Goal: Share content: Share content

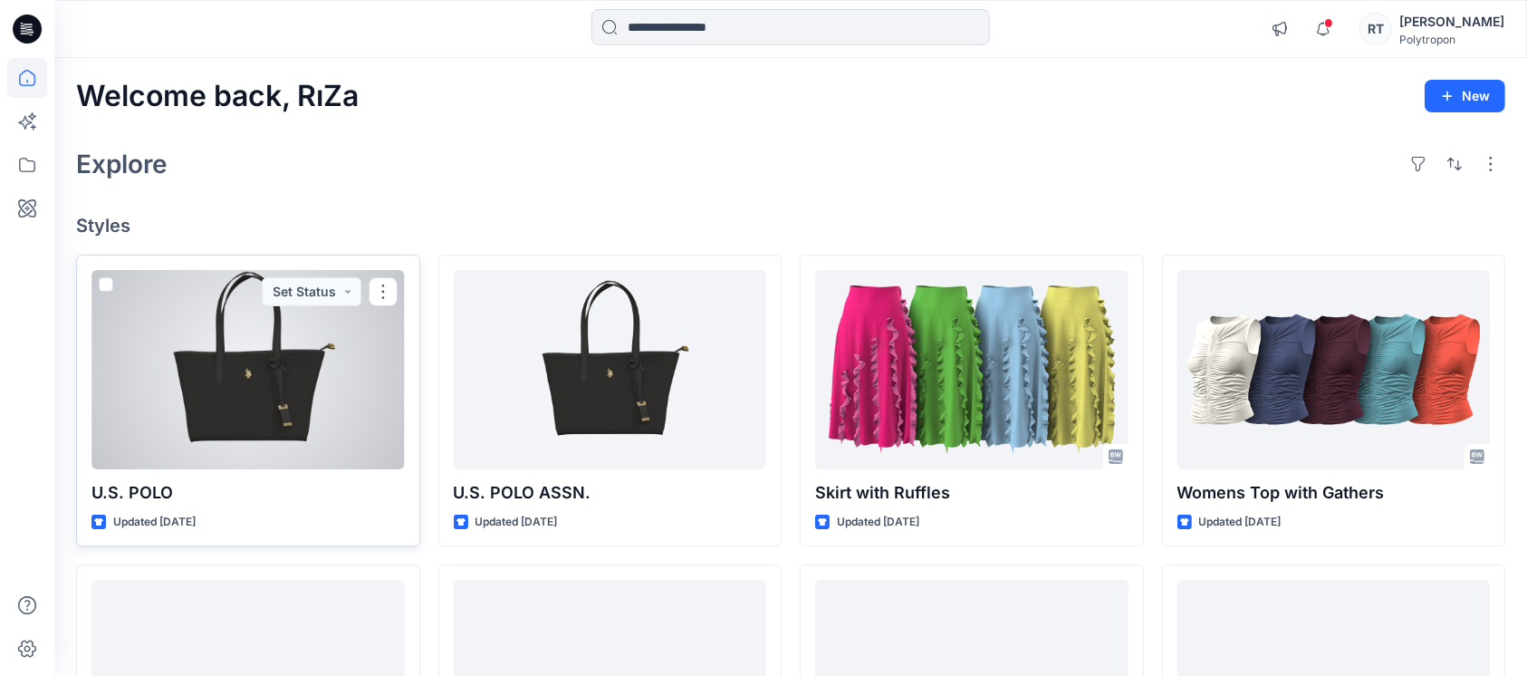
click at [287, 401] on div at bounding box center [247, 369] width 313 height 199
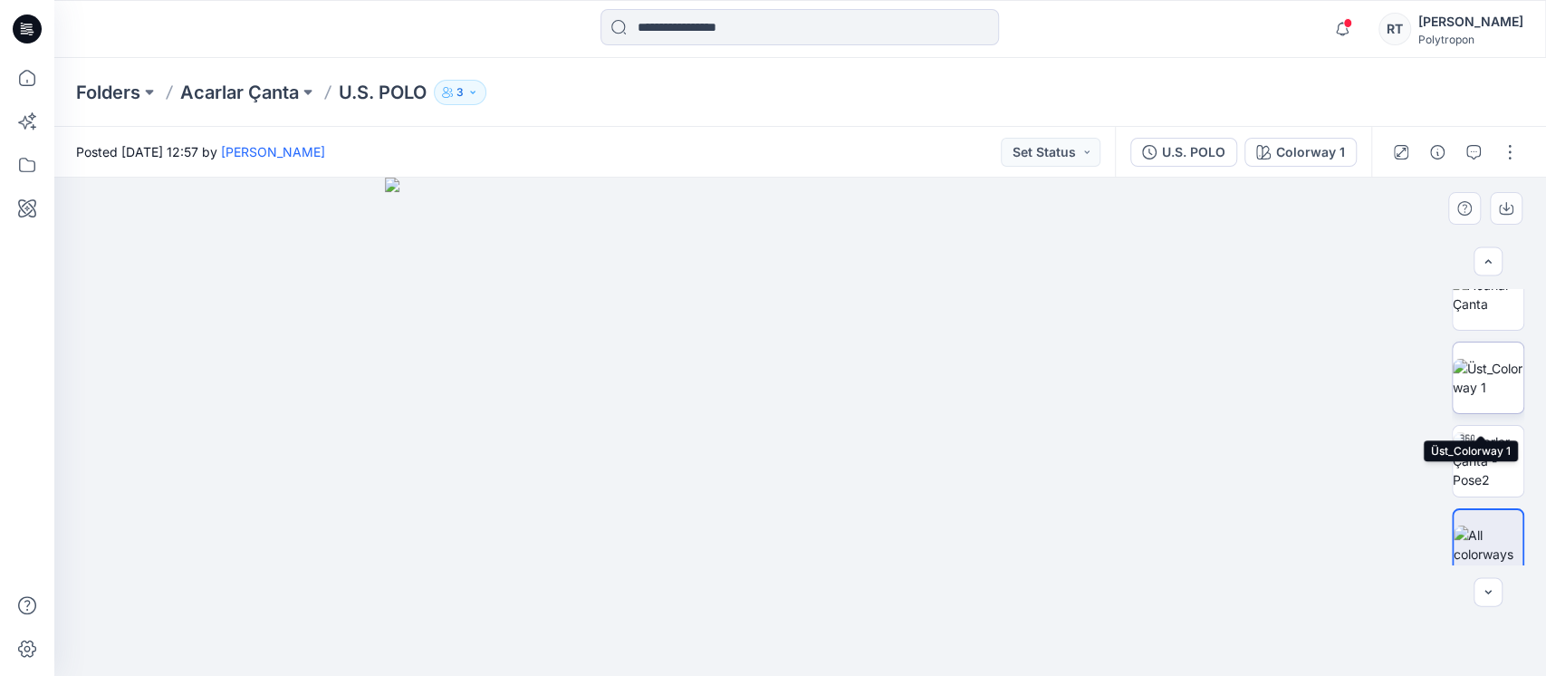
scroll to position [46, 0]
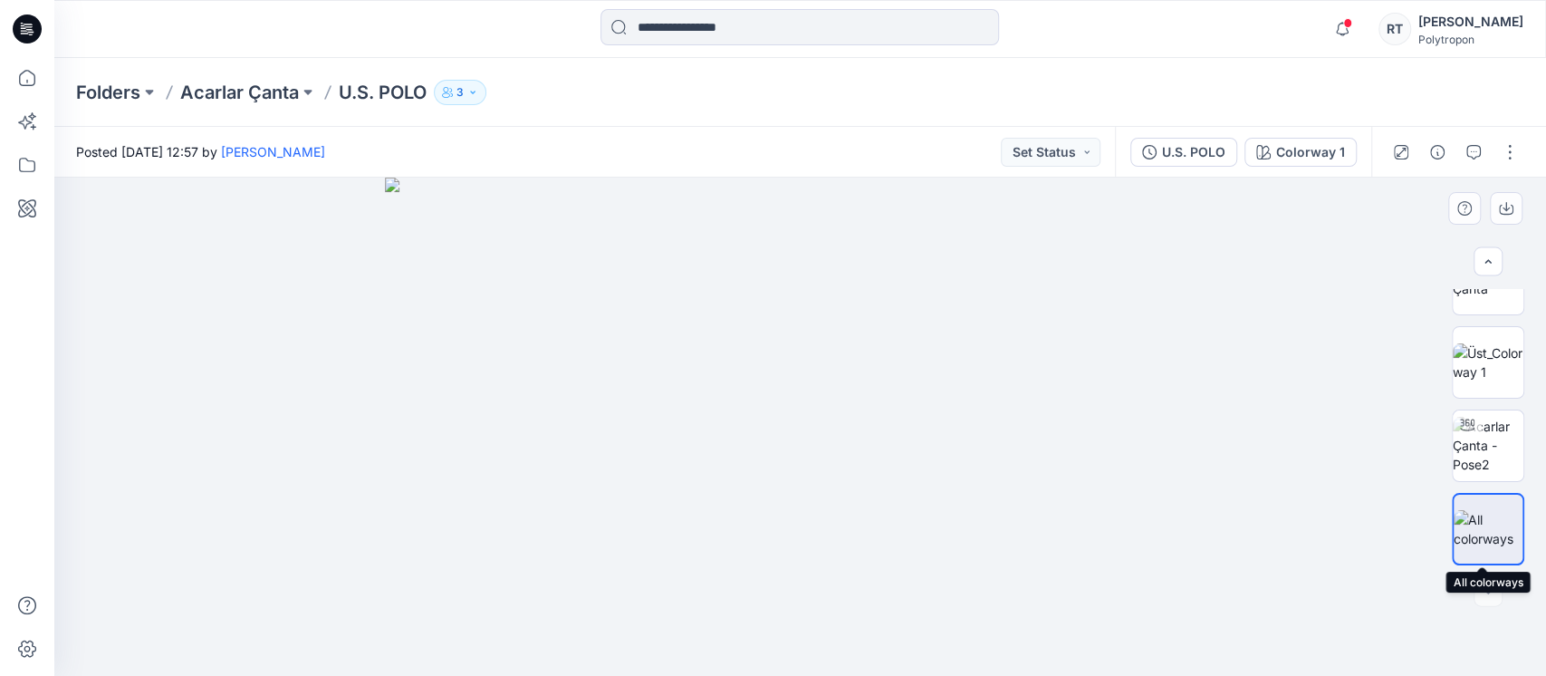
click at [1473, 525] on img at bounding box center [1487, 529] width 69 height 38
click at [1477, 433] on img at bounding box center [1488, 445] width 71 height 57
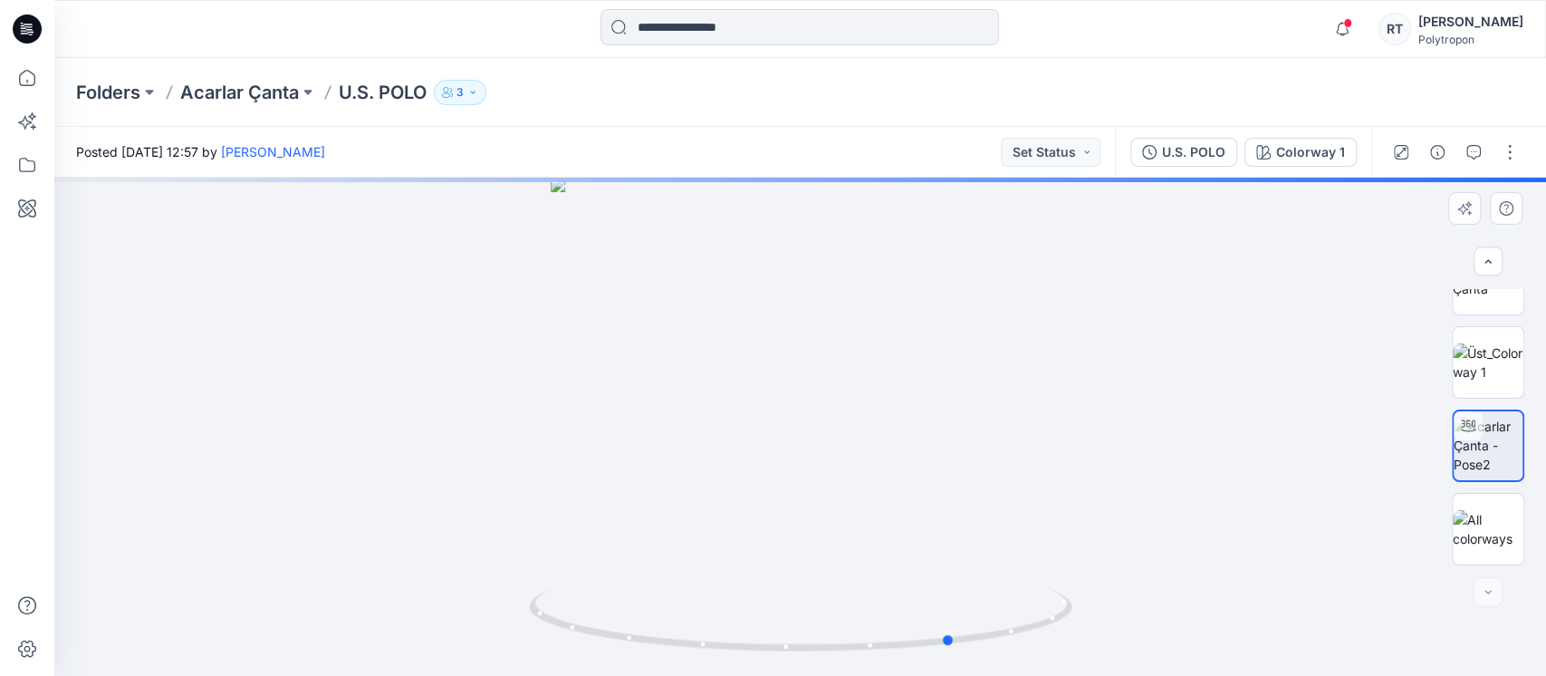
drag, startPoint x: 992, startPoint y: 540, endPoint x: 602, endPoint y: 544, distance: 390.3
click at [602, 544] on div at bounding box center [799, 426] width 1491 height 498
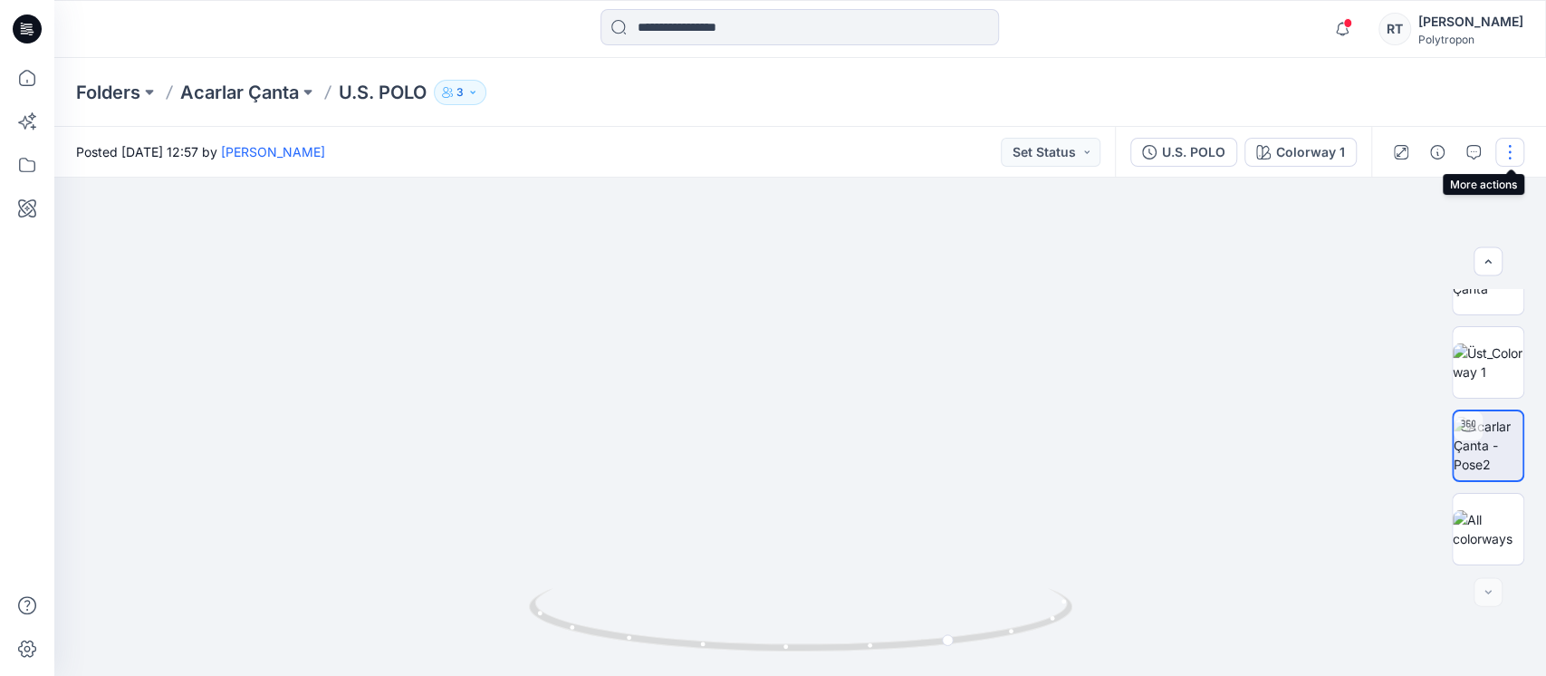
click at [1514, 157] on button "button" at bounding box center [1509, 152] width 29 height 29
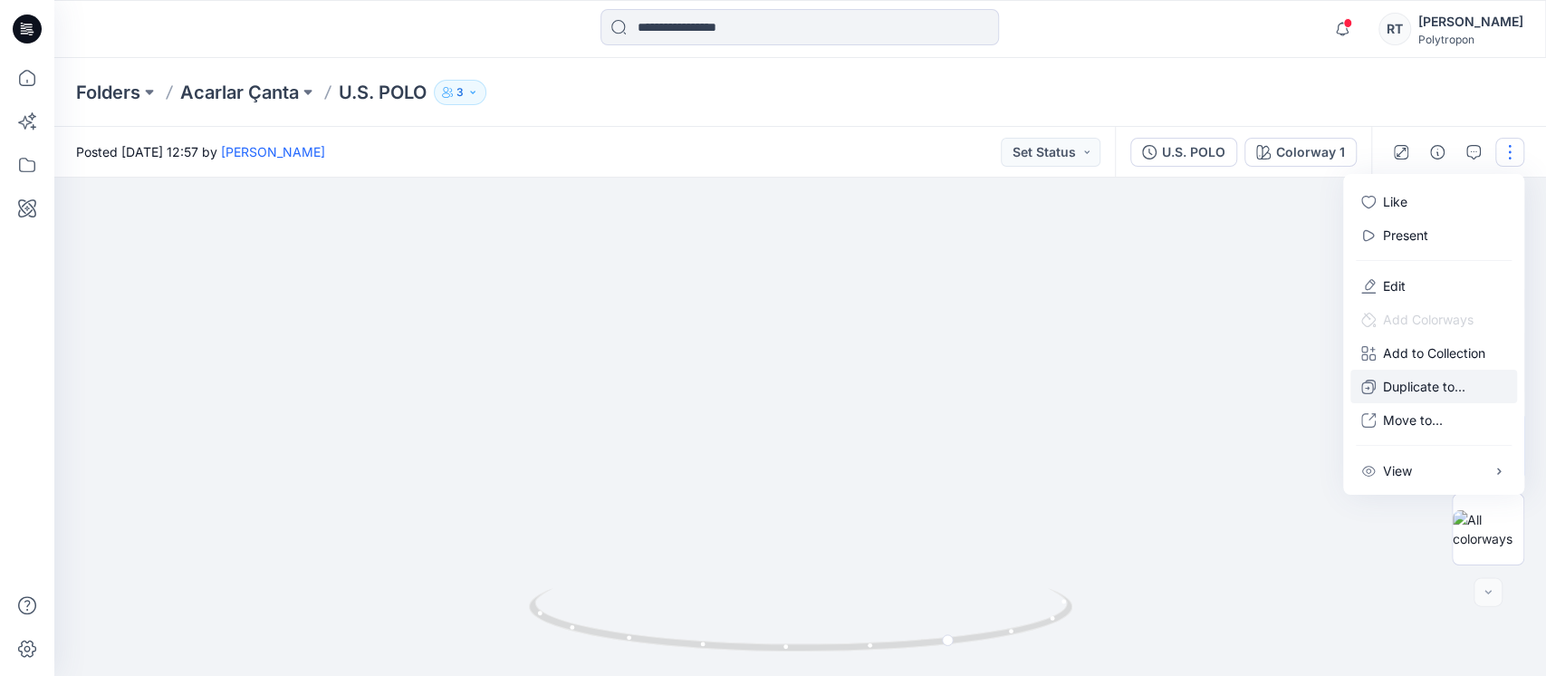
click at [1407, 386] on p "Duplicate to..." at bounding box center [1424, 386] width 82 height 19
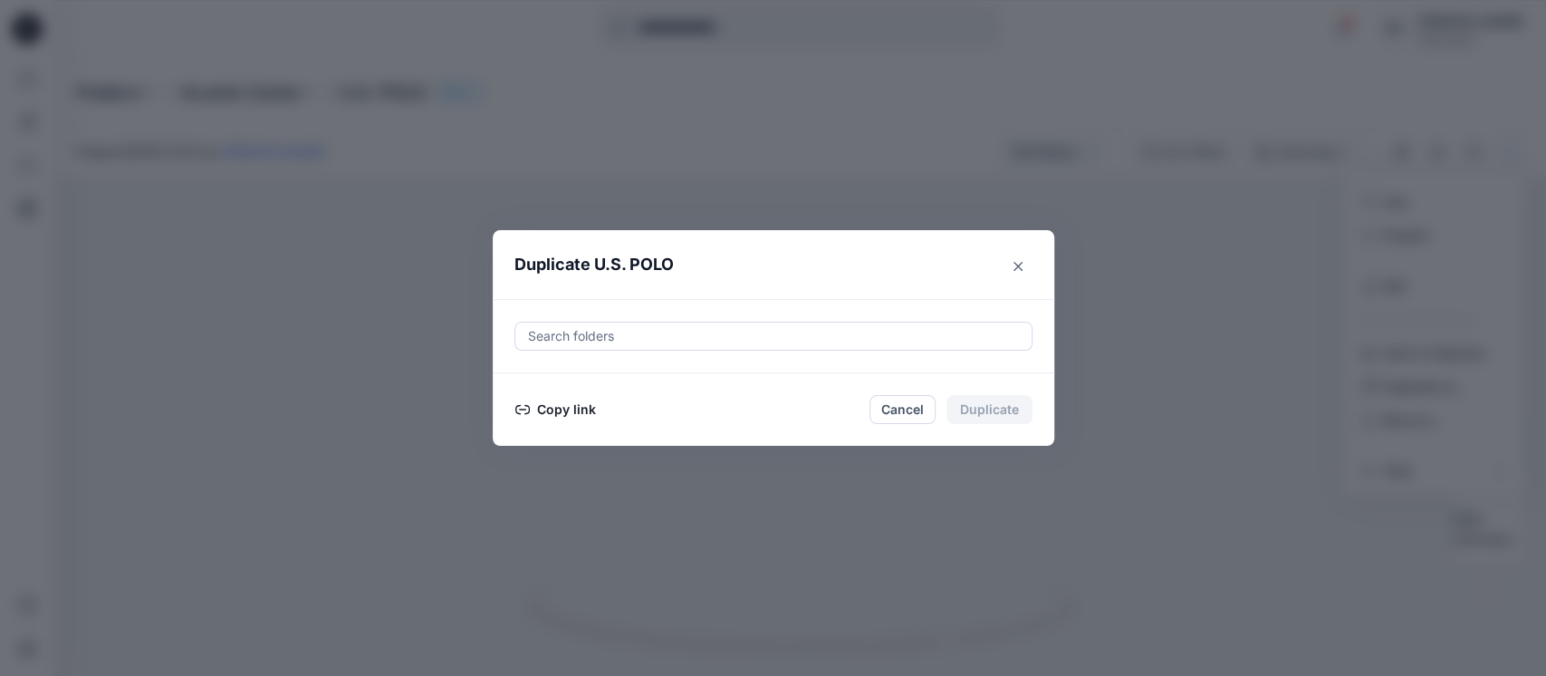
click at [558, 406] on button "Copy link" at bounding box center [555, 409] width 82 height 22
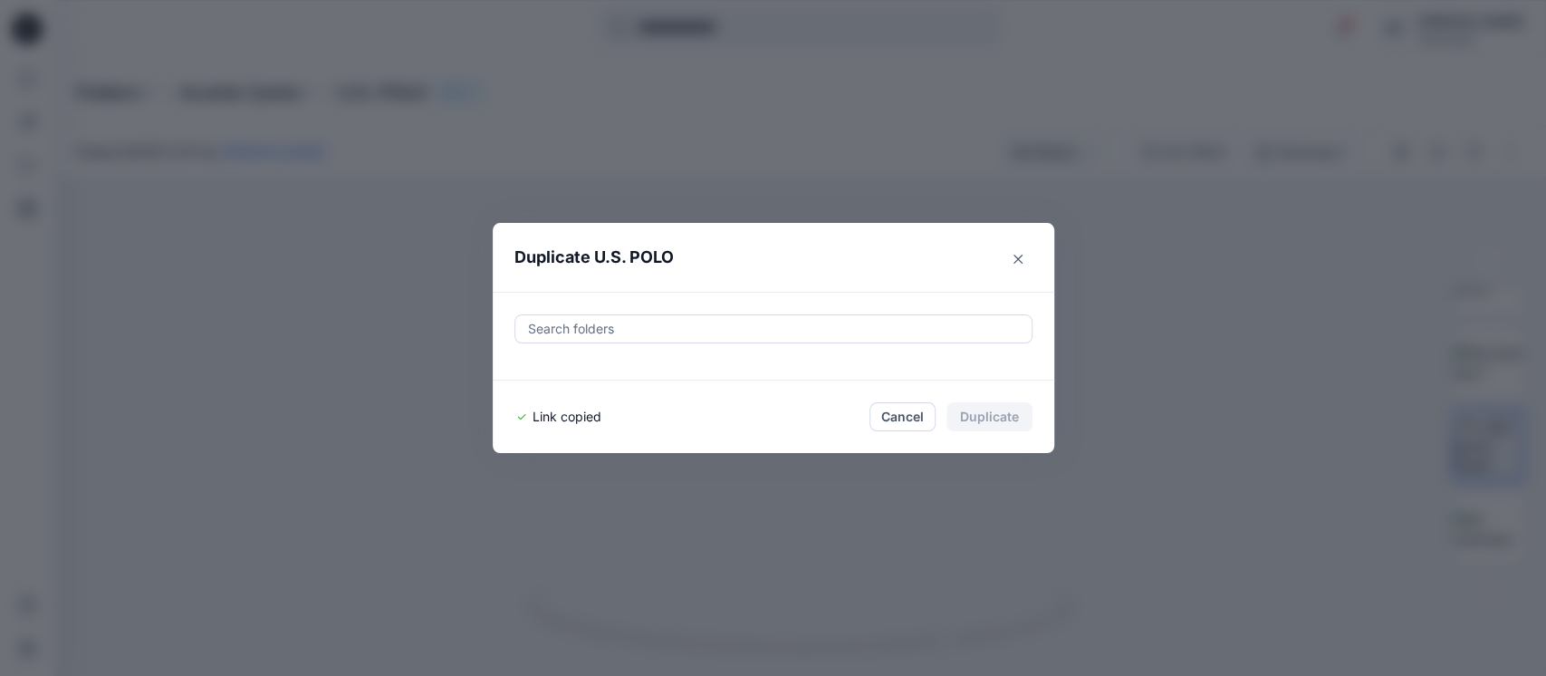
click at [0, 443] on div "Duplicate U.S. POLO Search folders Link copied Cancel Duplicate" at bounding box center [773, 338] width 1546 height 676
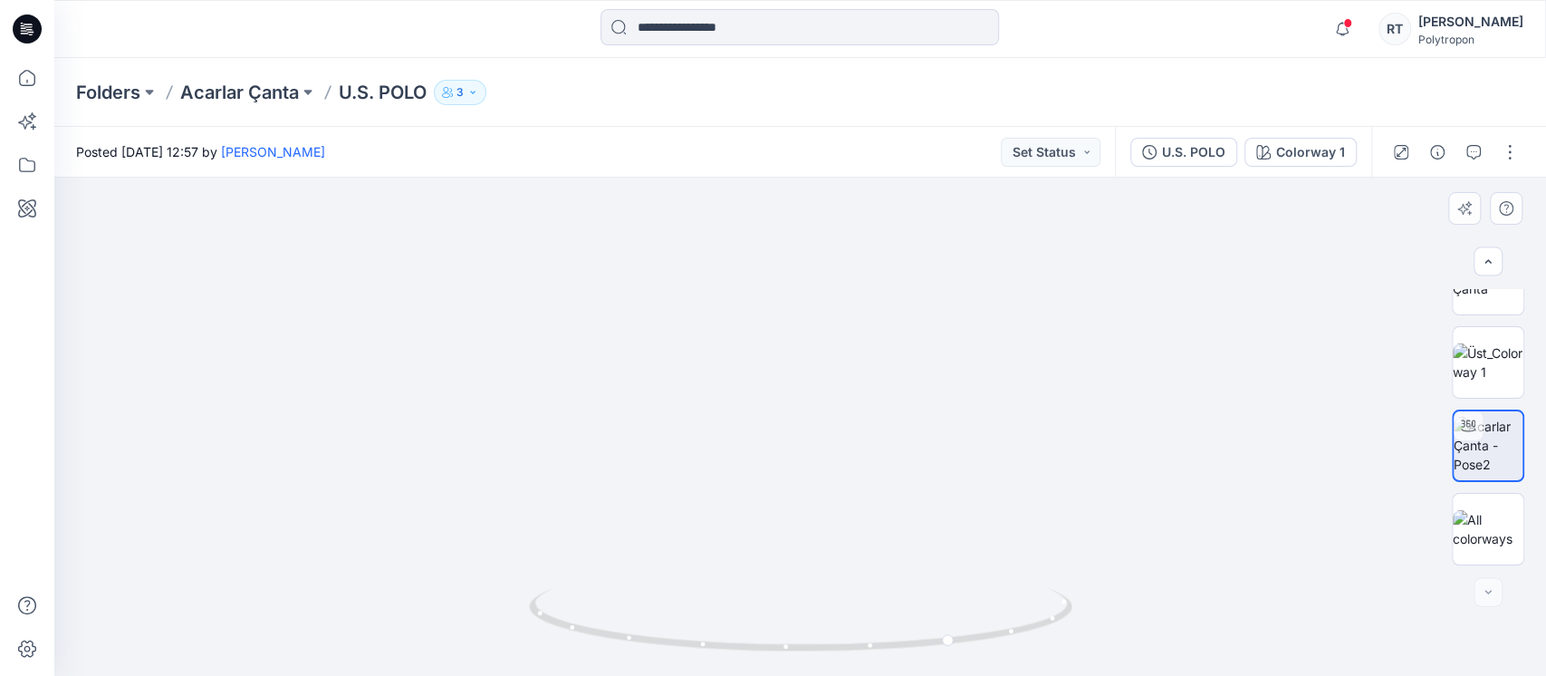
drag, startPoint x: 1098, startPoint y: 571, endPoint x: 810, endPoint y: 542, distance: 289.4
click at [795, 552] on img at bounding box center [800, 287] width 1022 height 775
click at [1304, 148] on div "Colorway 1" at bounding box center [1310, 152] width 69 height 20
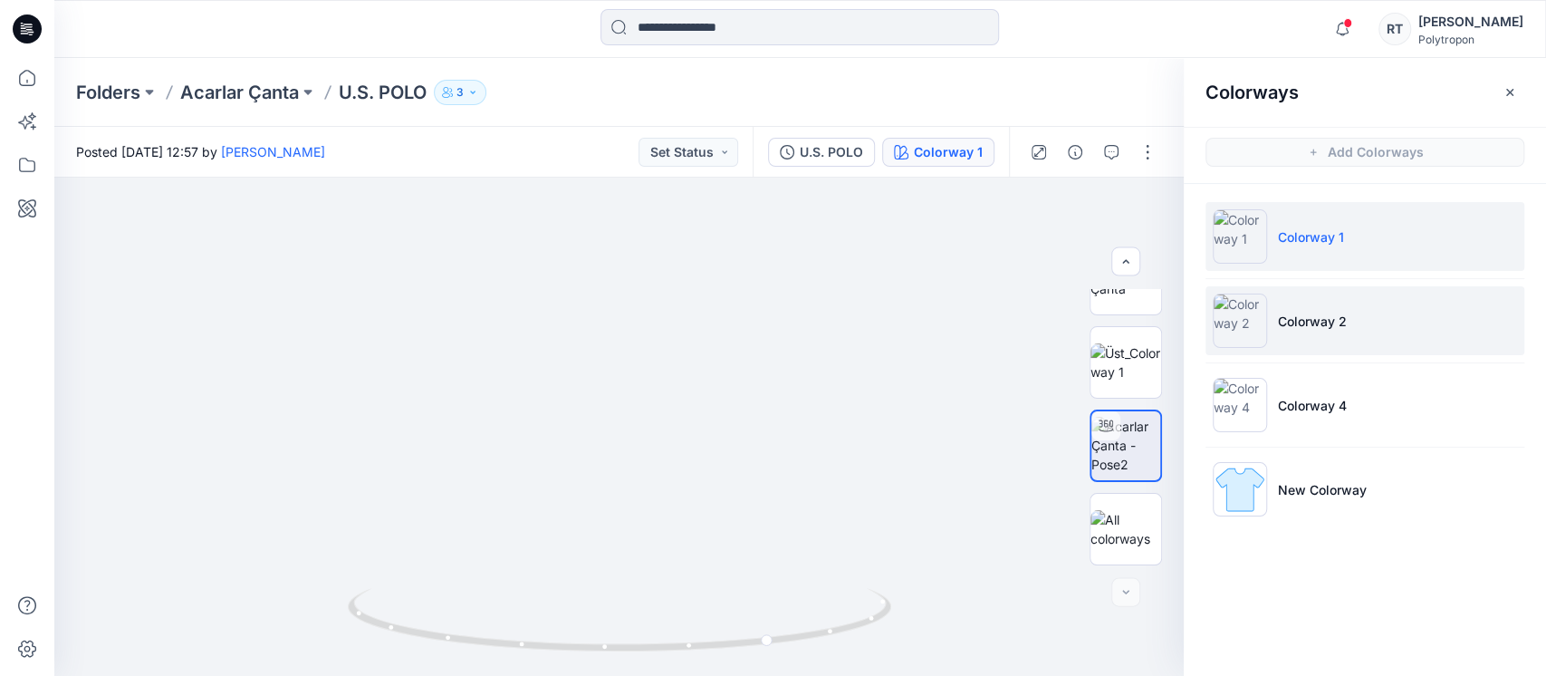
click at [1253, 324] on img at bounding box center [1240, 320] width 54 height 54
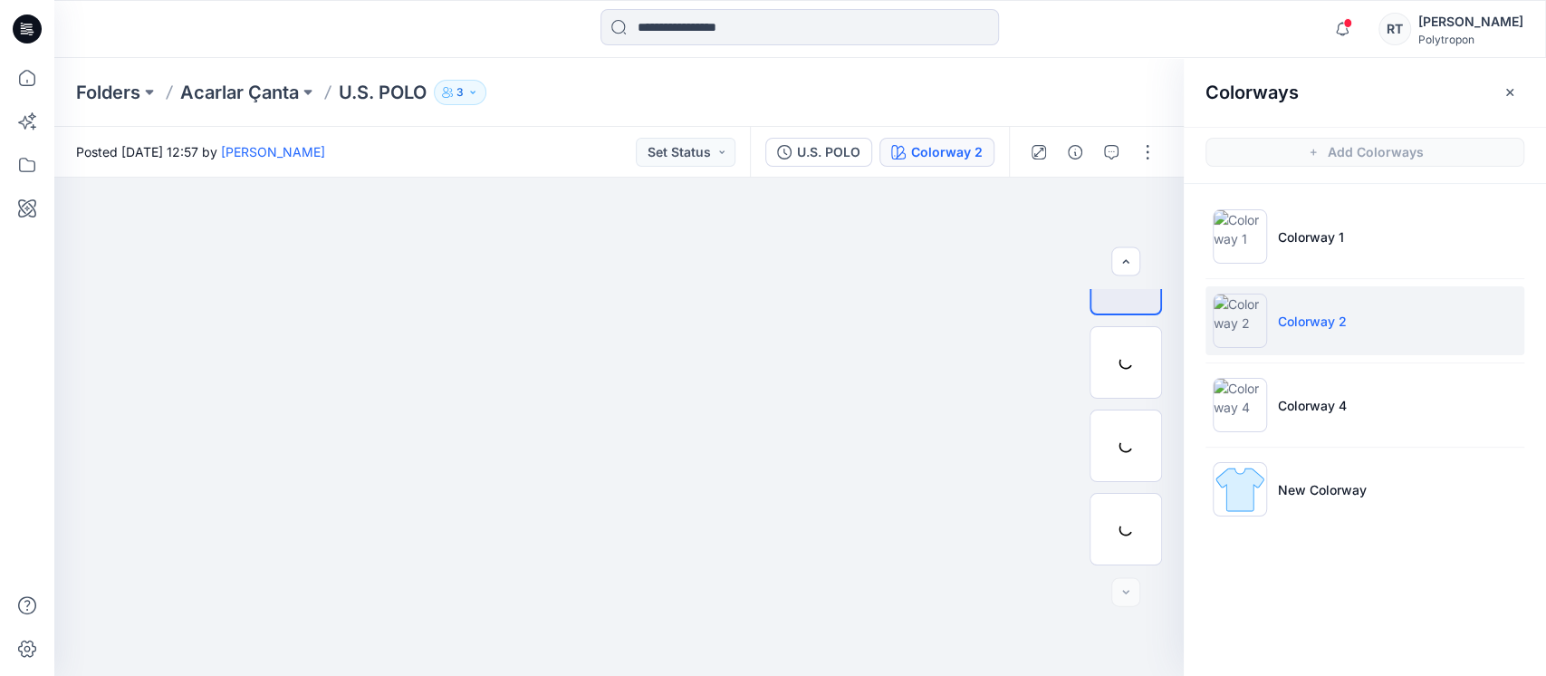
scroll to position [129, 0]
drag, startPoint x: 254, startPoint y: 424, endPoint x: 657, endPoint y: 419, distance: 403.0
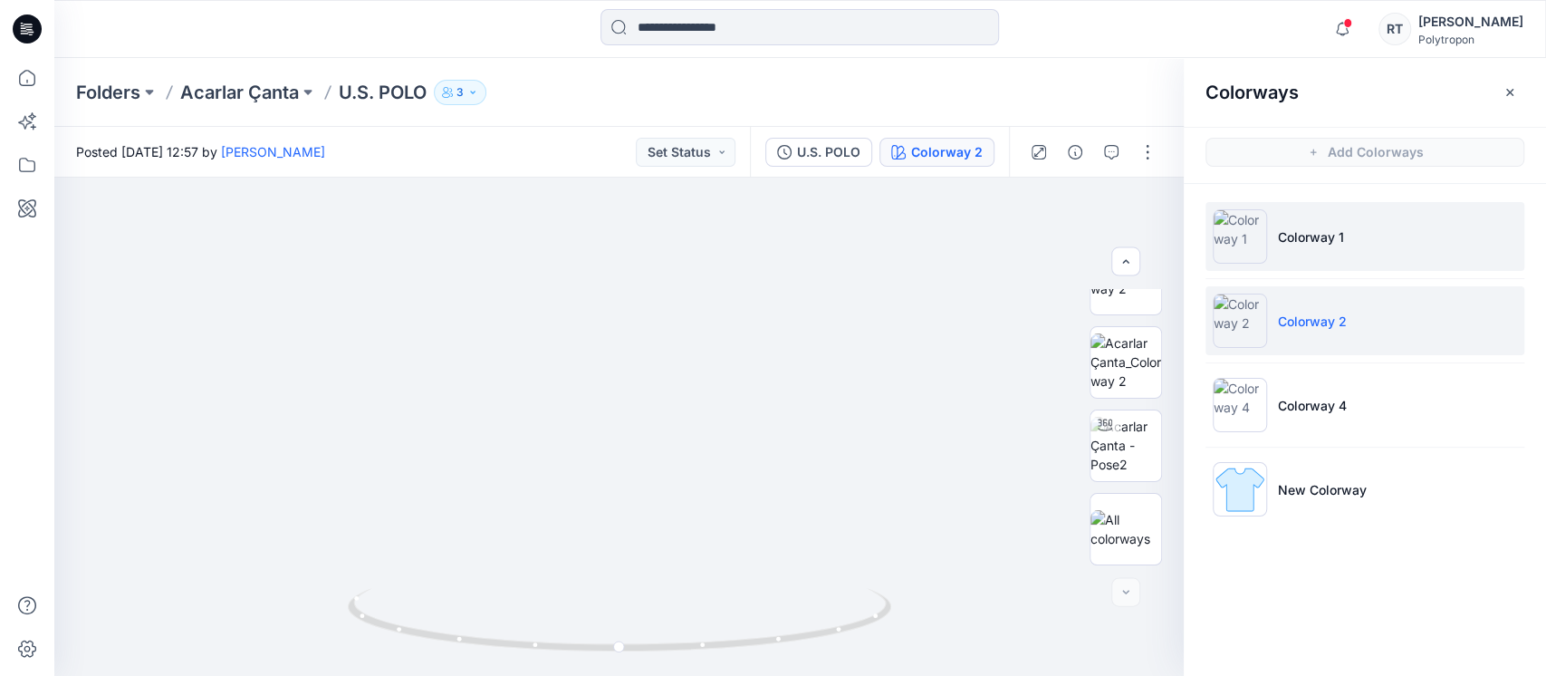
click at [1278, 234] on p "Colorway 1" at bounding box center [1311, 236] width 66 height 19
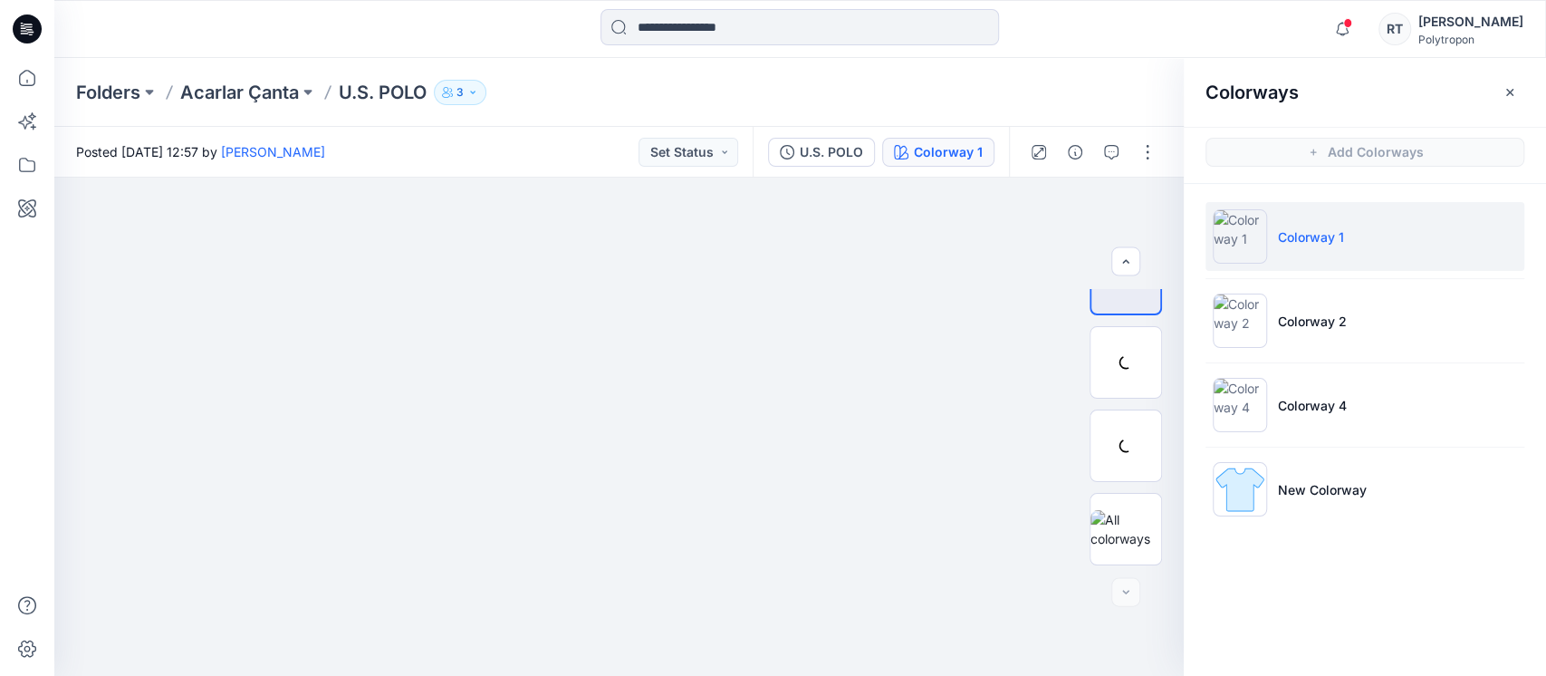
scroll to position [46, 0]
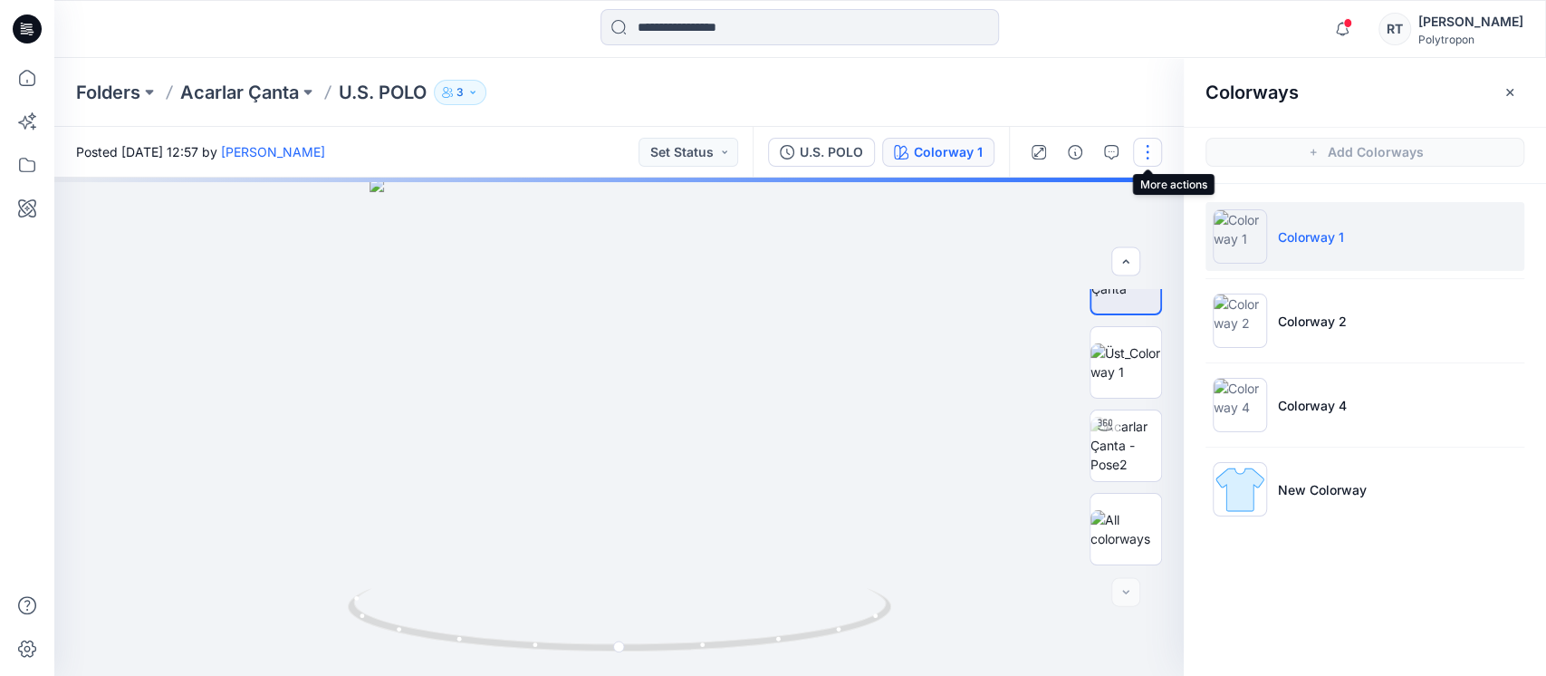
click at [1146, 151] on button "button" at bounding box center [1147, 152] width 29 height 29
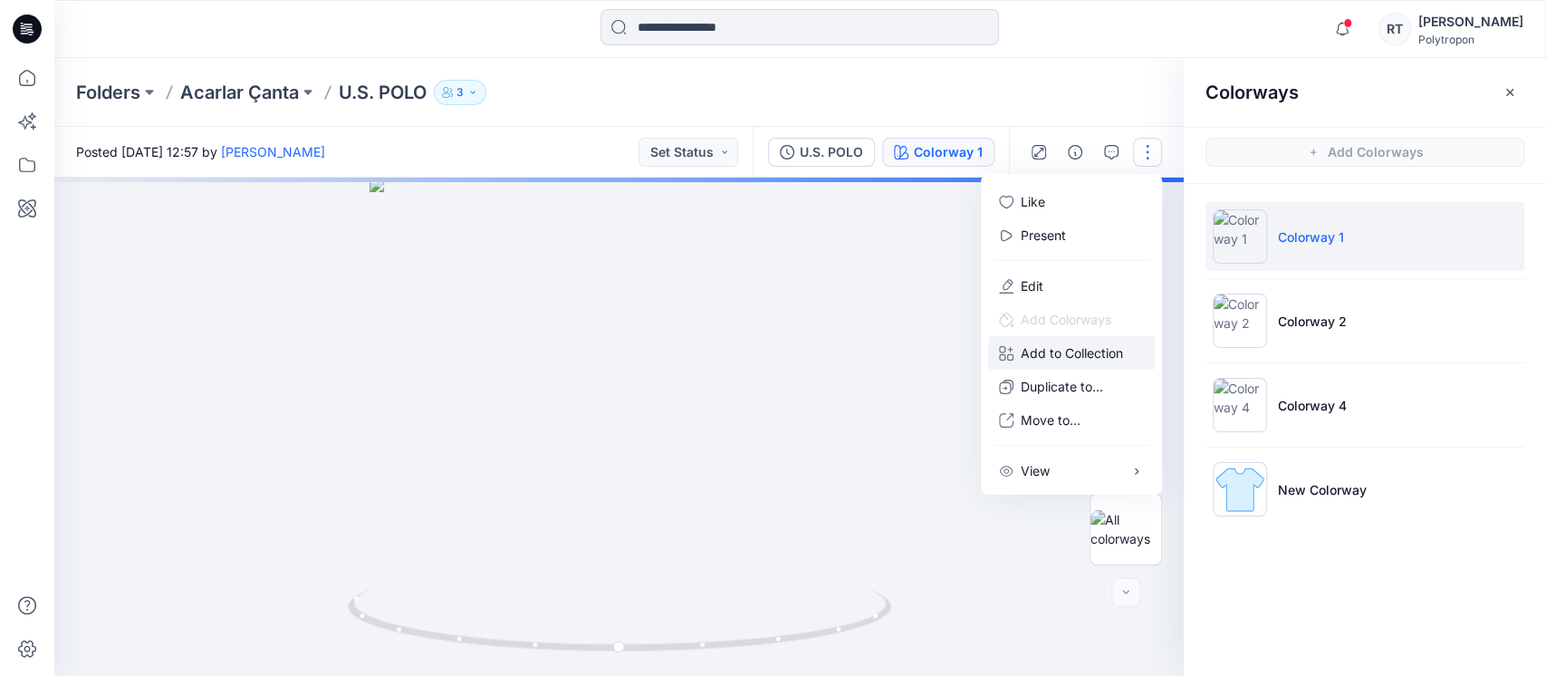
click at [1051, 351] on p "Add to Collection" at bounding box center [1072, 352] width 102 height 19
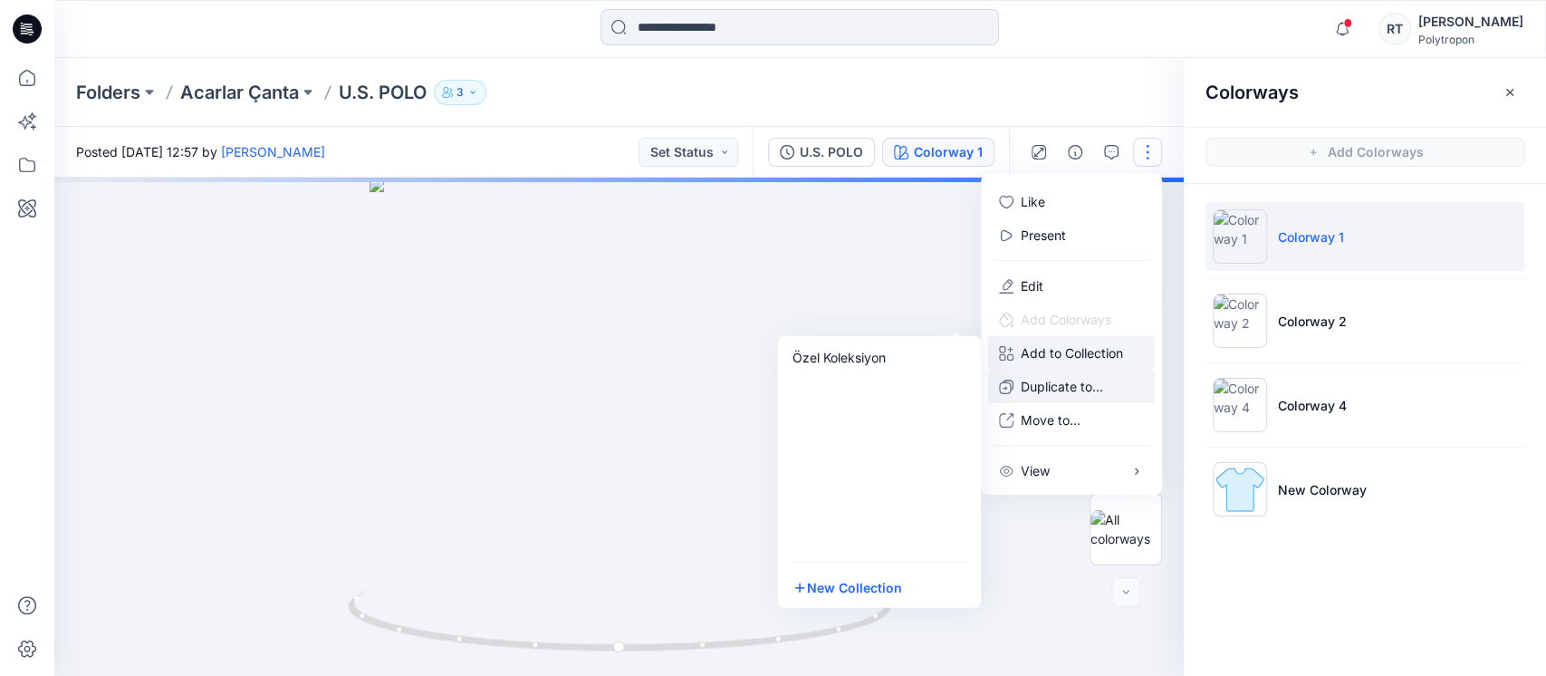
click at [1057, 381] on p "Duplicate to..." at bounding box center [1062, 386] width 82 height 19
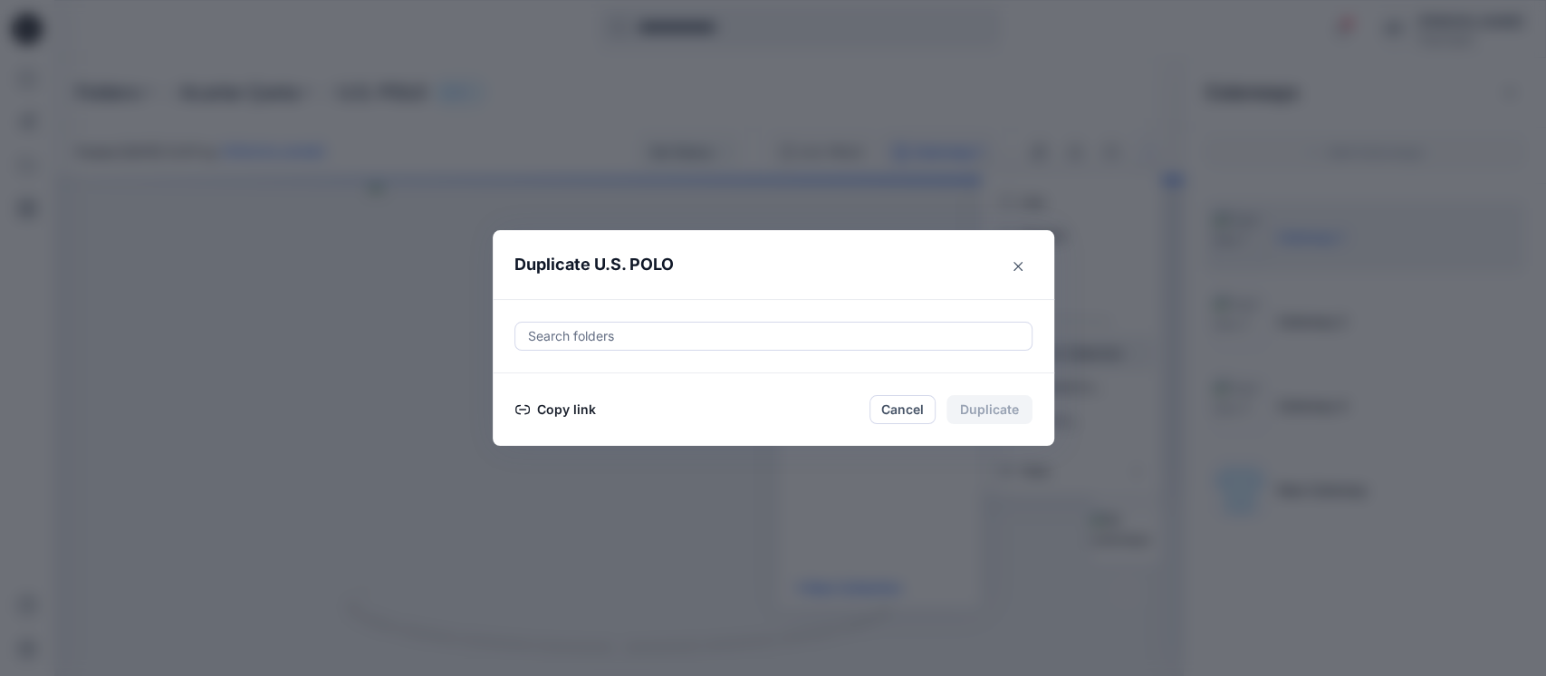
click at [561, 400] on button "Copy link" at bounding box center [555, 409] width 82 height 22
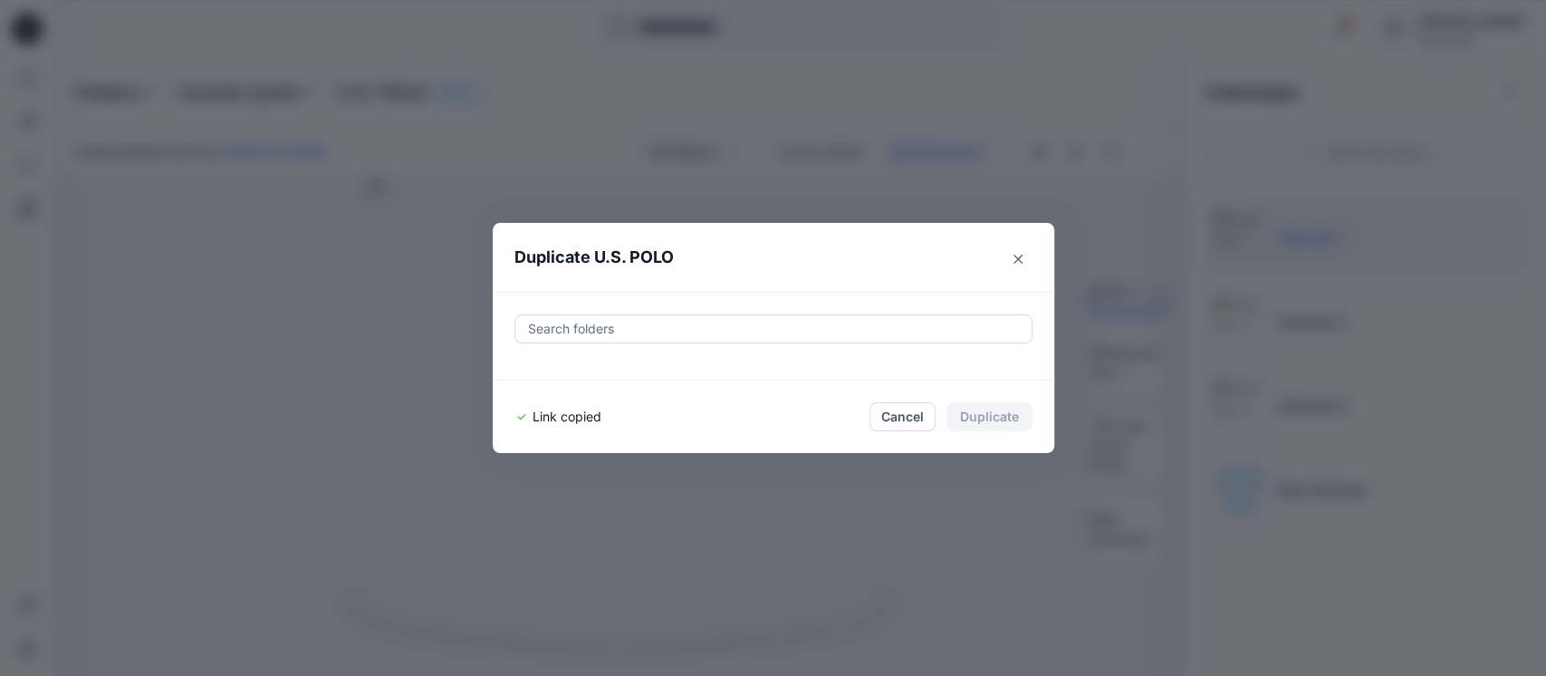
click at [23, 446] on div "Duplicate U.S. POLO Search folders Link copied Cancel Duplicate" at bounding box center [773, 338] width 1546 height 676
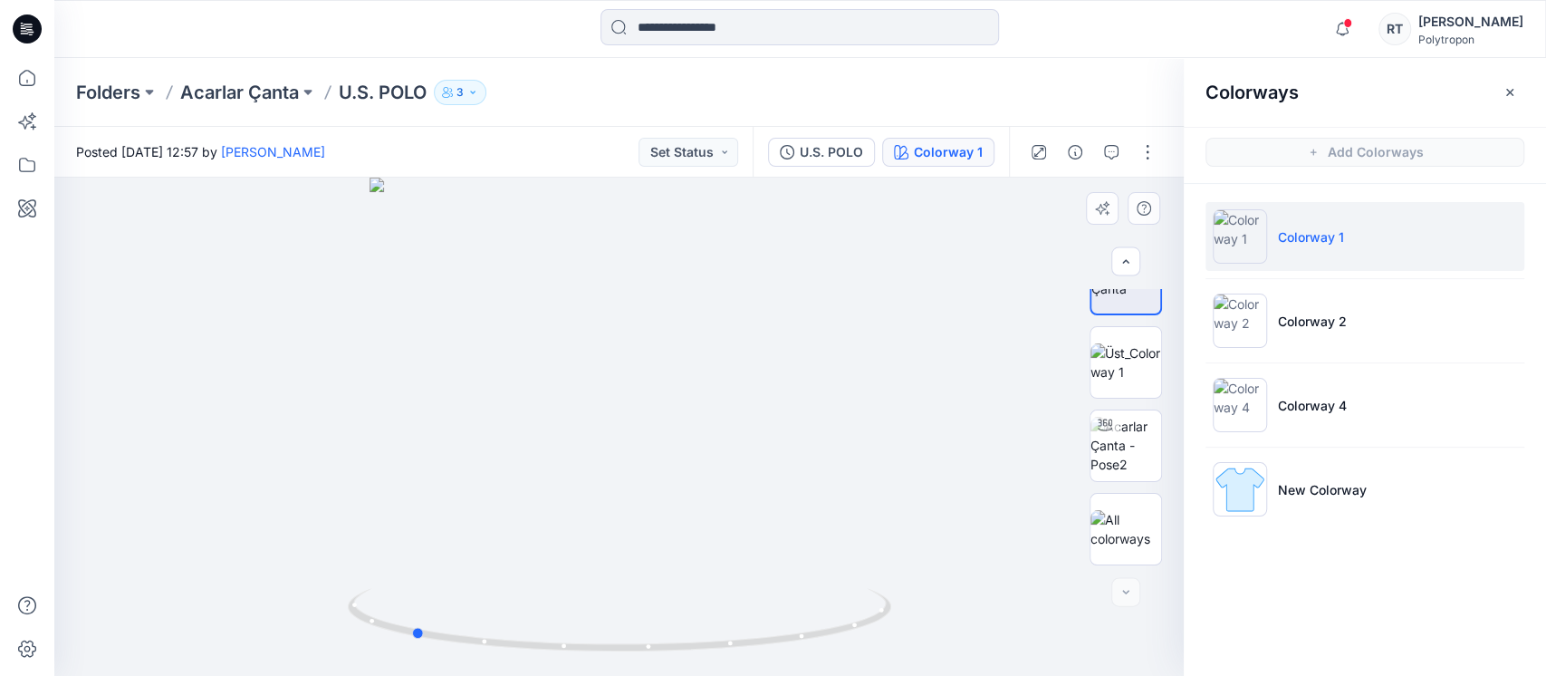
drag, startPoint x: 736, startPoint y: 465, endPoint x: 370, endPoint y: 485, distance: 366.4
click at [377, 485] on div at bounding box center [618, 426] width 1129 height 498
